Goal: Task Accomplishment & Management: Manage account settings

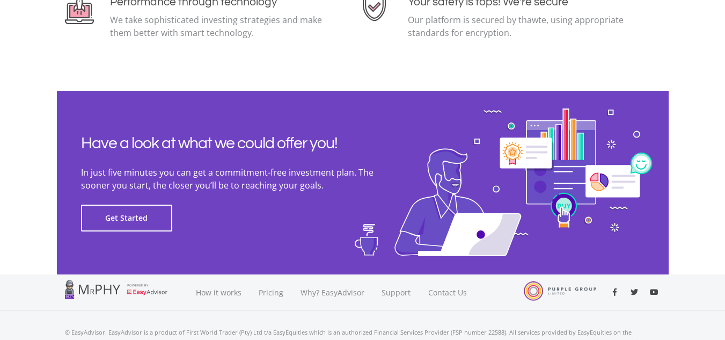
scroll to position [2427, 0]
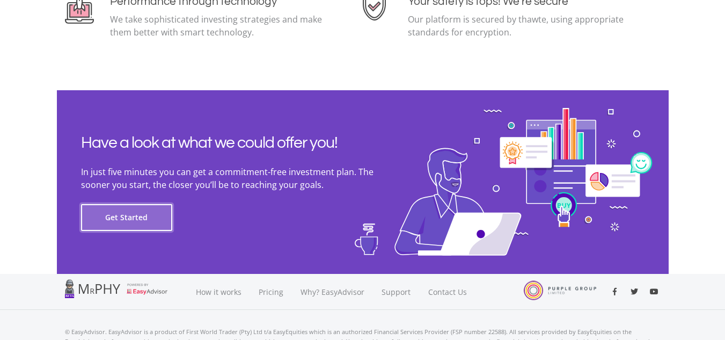
click at [121, 217] on button "Get Started" at bounding box center [126, 217] width 91 height 27
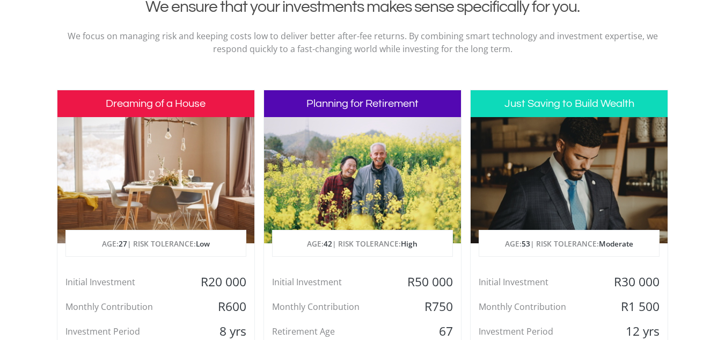
scroll to position [448, 0]
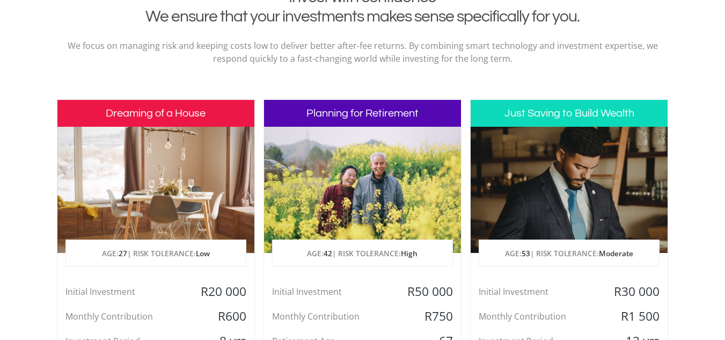
click at [156, 133] on div at bounding box center [155, 190] width 197 height 126
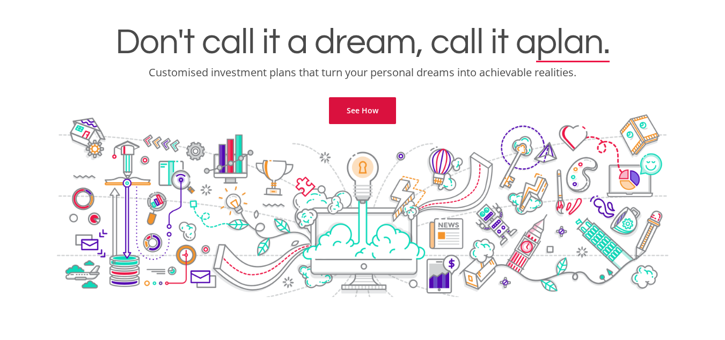
scroll to position [0, 0]
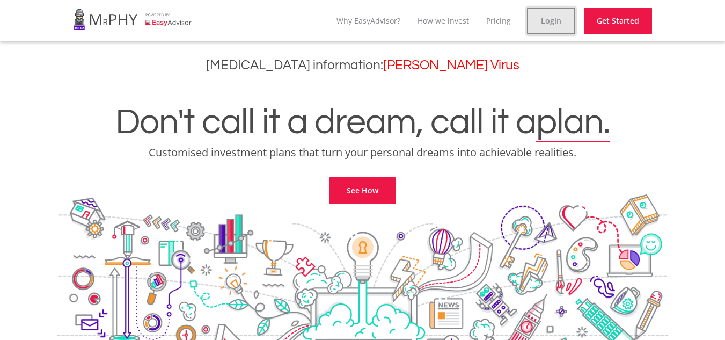
click at [543, 25] on link "Login" at bounding box center [551, 21] width 48 height 27
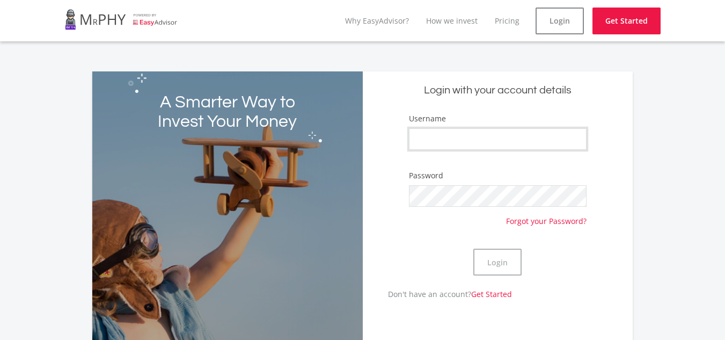
click at [432, 142] on input "Username" at bounding box center [498, 138] width 178 height 21
type input "S'pesihle"
click at [488, 255] on button "Login" at bounding box center [497, 261] width 48 height 27
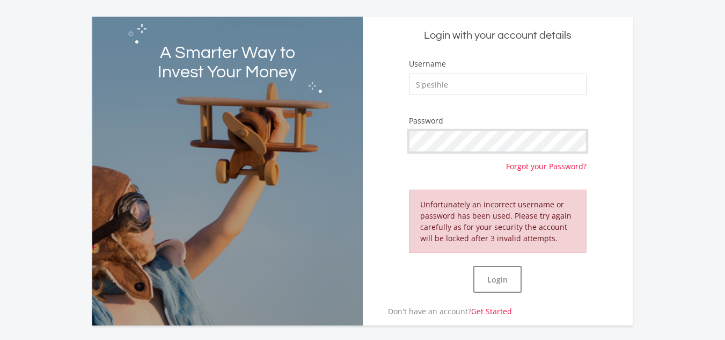
scroll to position [56, 0]
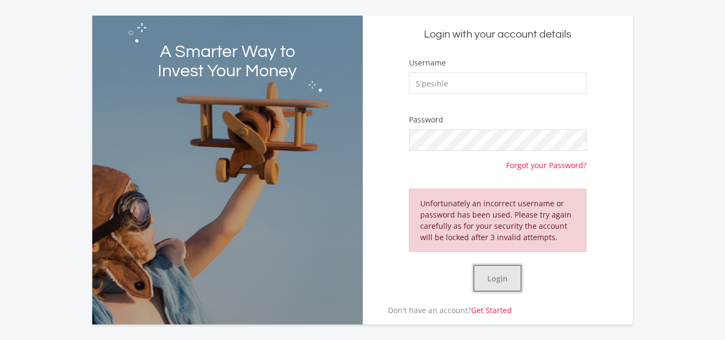
click at [497, 275] on button "Login" at bounding box center [497, 277] width 48 height 27
